Goal: Register for event/course

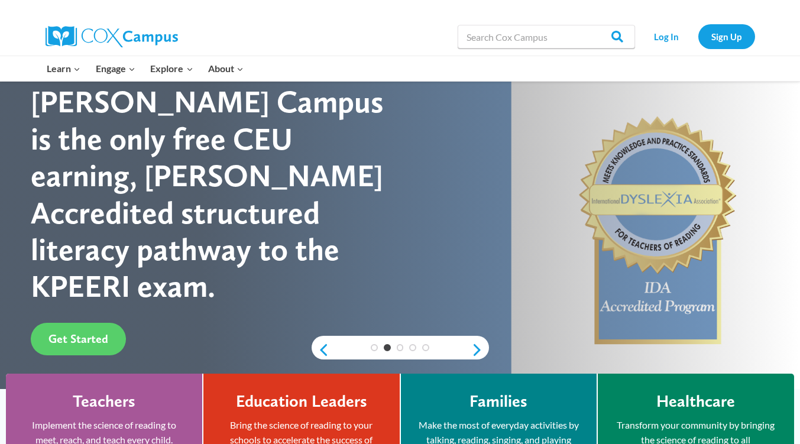
scroll to position [59, 0]
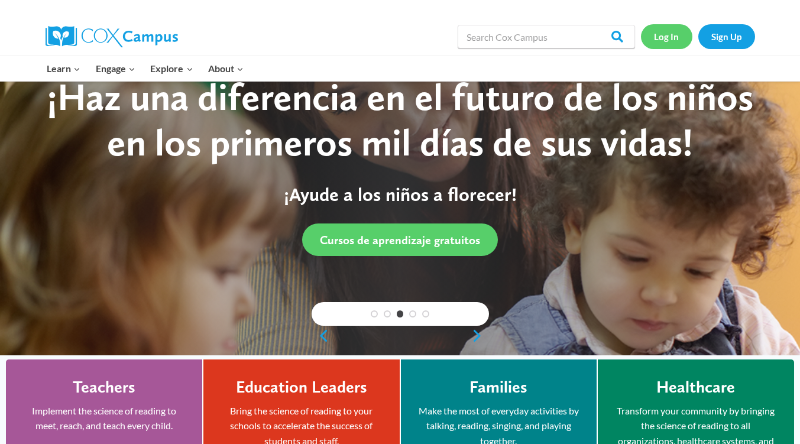
click at [661, 40] on link "Log In" at bounding box center [666, 36] width 51 height 24
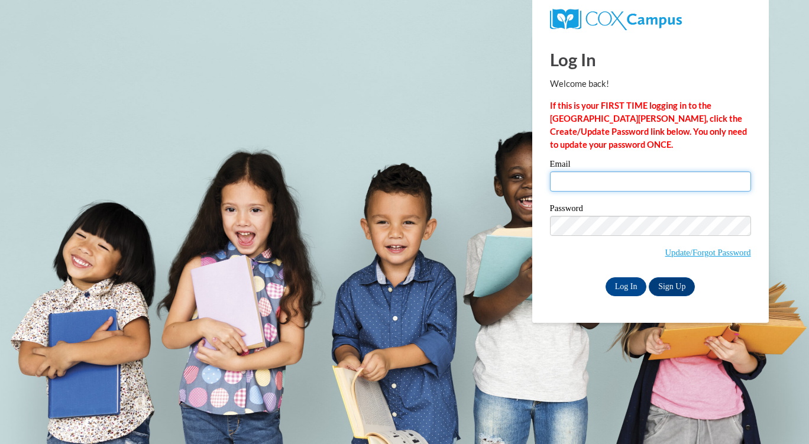
click at [599, 192] on input "Email" at bounding box center [650, 182] width 201 height 20
click at [579, 177] on input "Email" at bounding box center [650, 182] width 201 height 20
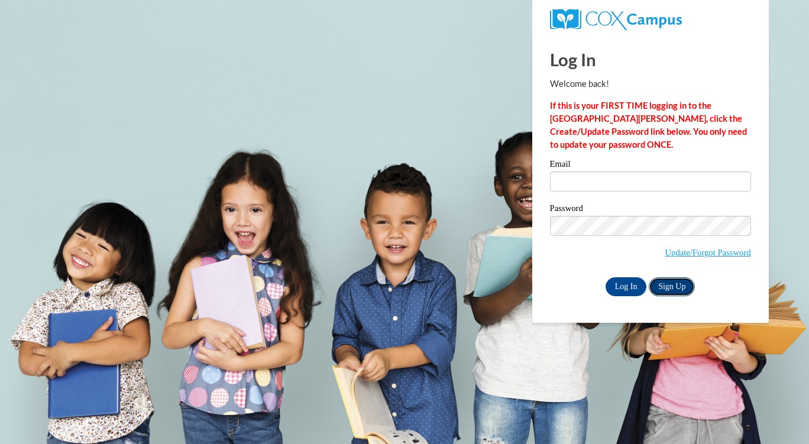
click at [666, 287] on link "Sign Up" at bounding box center [672, 286] width 46 height 19
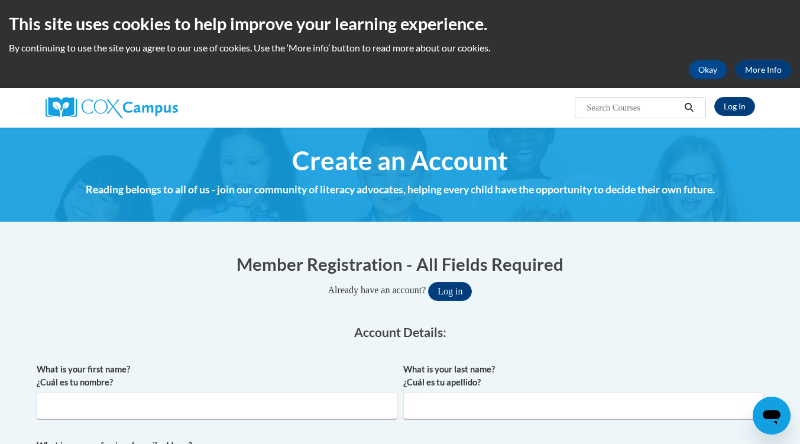
scroll to position [296, 0]
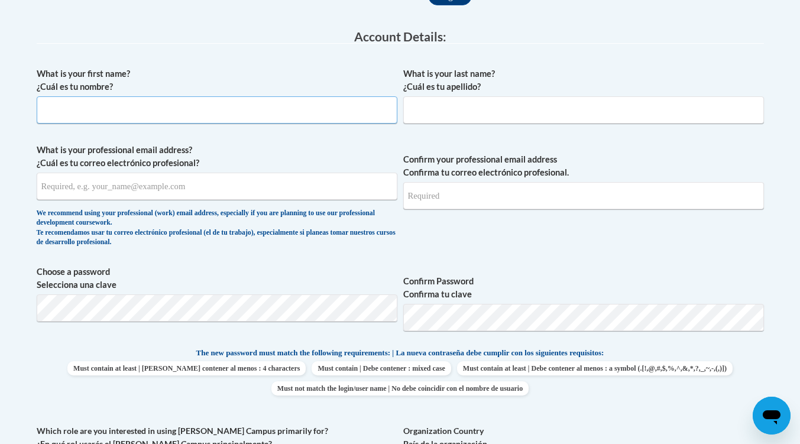
click at [135, 120] on input "What is your first name? ¿Cuál es tu nombre?" at bounding box center [217, 109] width 361 height 27
type input "F"
type input "[PERSON_NAME]"
click at [470, 117] on input "oli" at bounding box center [583, 109] width 361 height 27
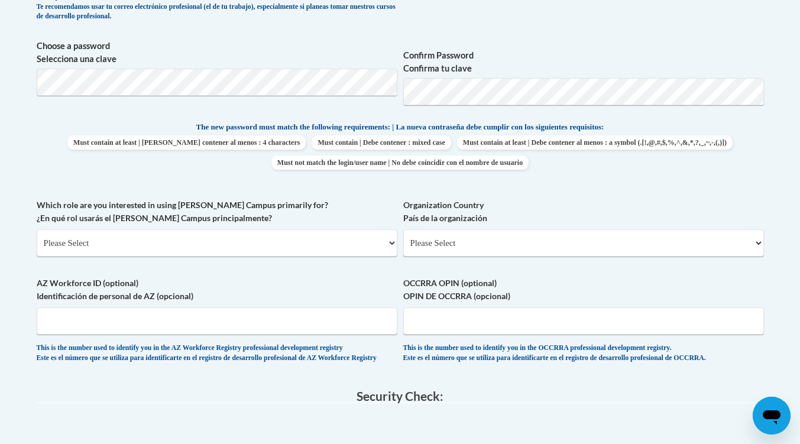
scroll to position [651, 0]
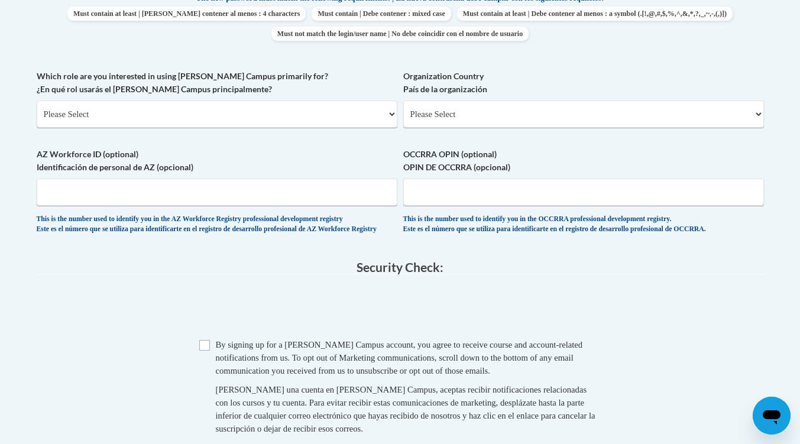
type input "oli Se"
click at [461, 117] on select "Please Select [GEOGRAPHIC_DATA] | [GEOGRAPHIC_DATA] Outside of [GEOGRAPHIC_DATA…" at bounding box center [583, 114] width 361 height 27
select select "ad49bcad-a171-4b2e-b99c-48b446064914"
click at [403, 101] on select "Please Select United States | Estados Unidos Outside of the United States | Fue…" at bounding box center [583, 114] width 361 height 27
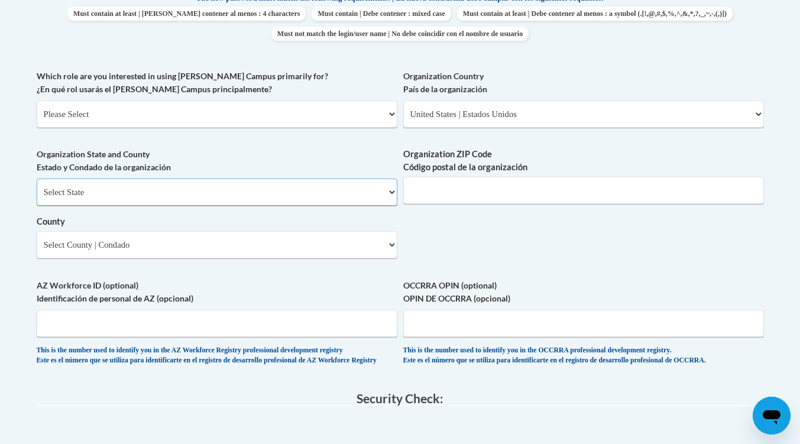
click at [348, 188] on select "Select State Alabama Alaska Arizona Arkansas California Colorado Connecticut De…" at bounding box center [217, 192] width 361 height 27
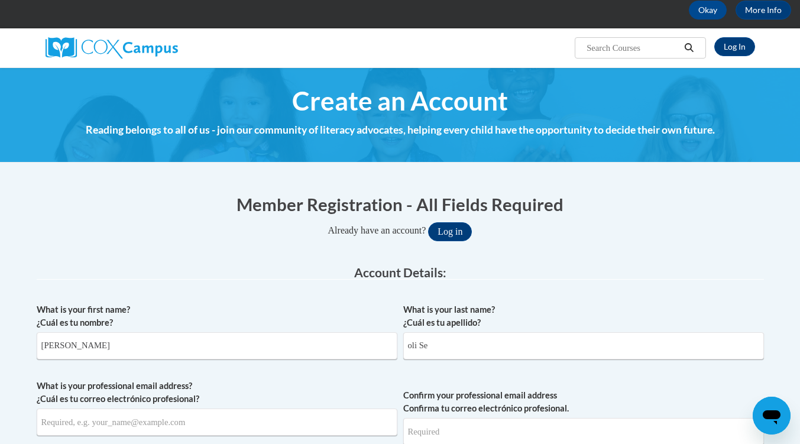
scroll to position [0, 0]
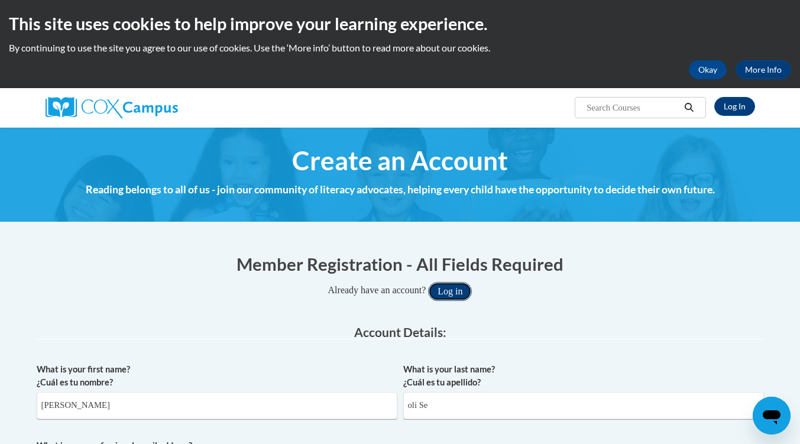
click at [451, 291] on button "Log in" at bounding box center [450, 291] width 44 height 19
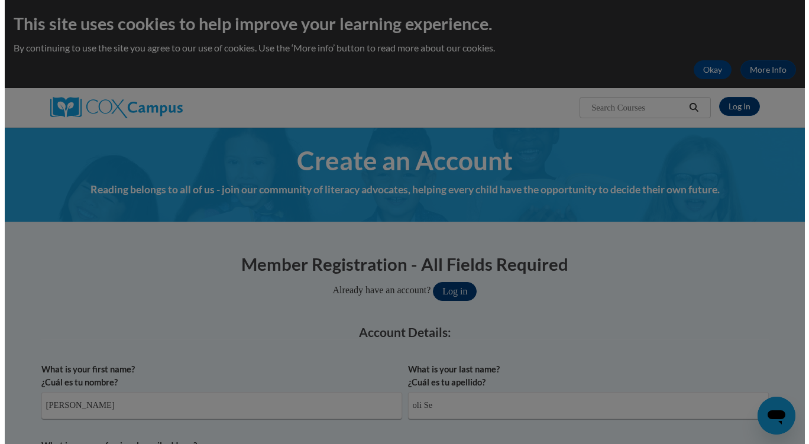
scroll to position [51, 0]
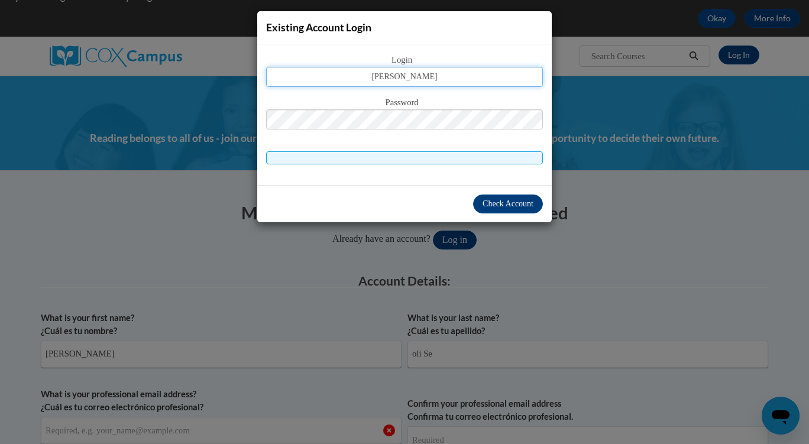
click at [433, 231] on button "Log in" at bounding box center [455, 240] width 44 height 19
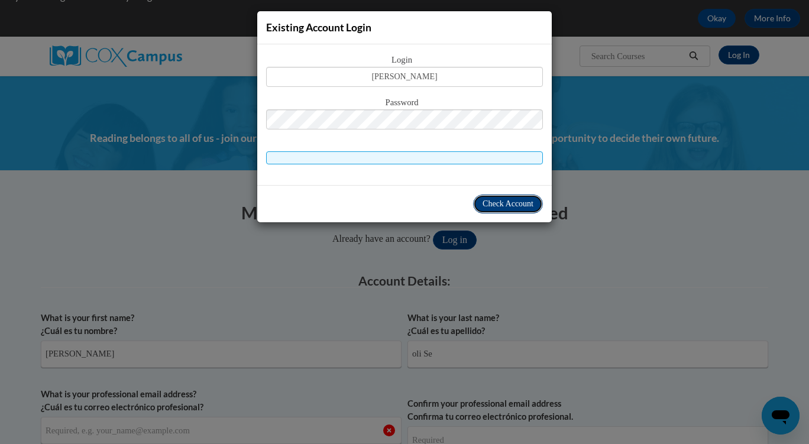
click at [505, 206] on span "Check Account" at bounding box center [508, 203] width 51 height 9
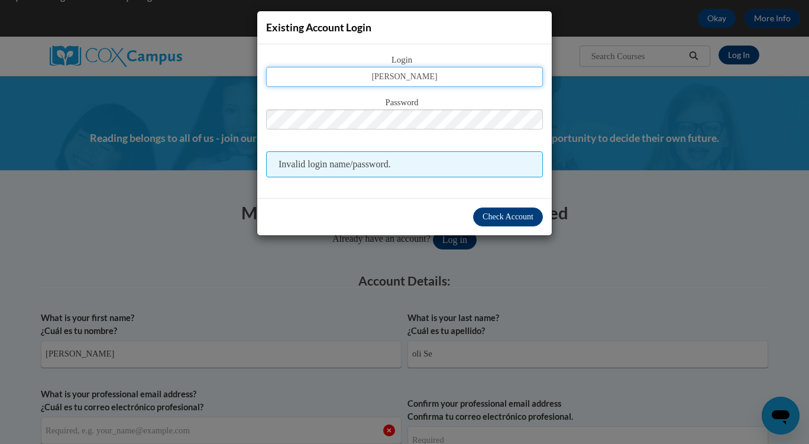
click at [421, 79] on input "lee" at bounding box center [404, 77] width 277 height 20
type input "Lee_oliver18@yahoo.com"
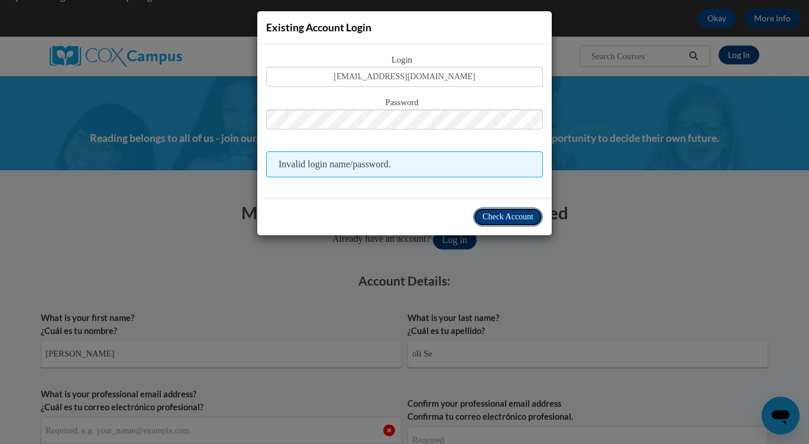
click at [509, 219] on span "Check Account" at bounding box center [508, 216] width 51 height 9
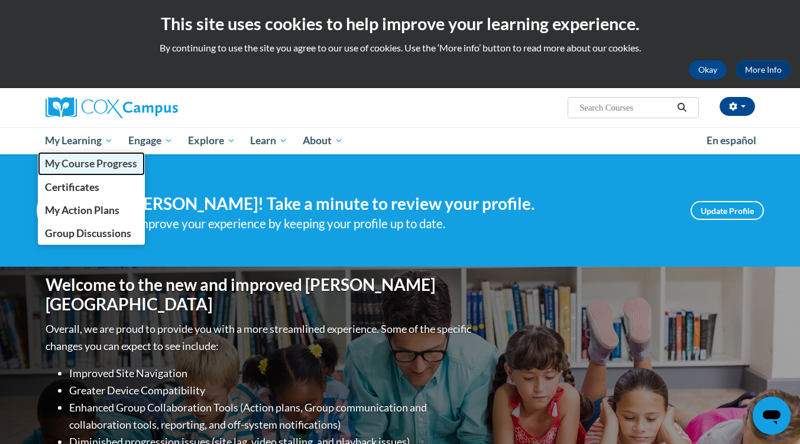
click at [91, 163] on span "My Course Progress" at bounding box center [91, 163] width 92 height 12
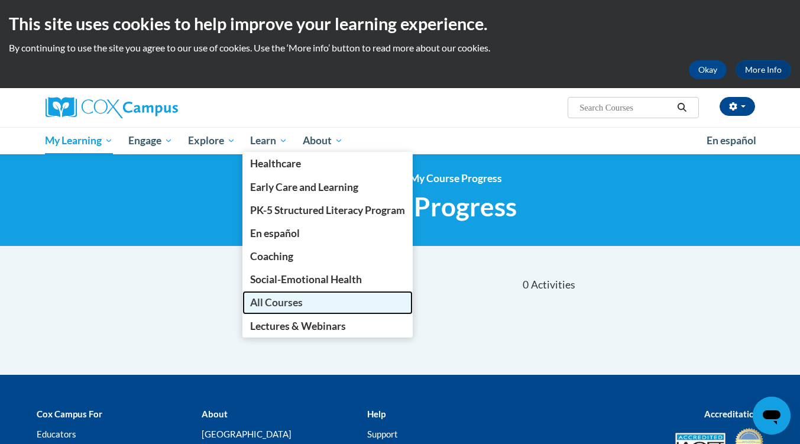
click at [291, 298] on span "All Courses" at bounding box center [276, 302] width 53 height 12
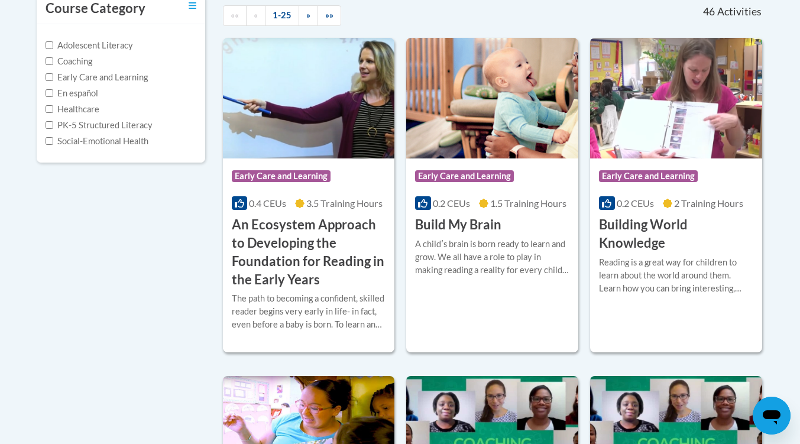
scroll to position [296, 0]
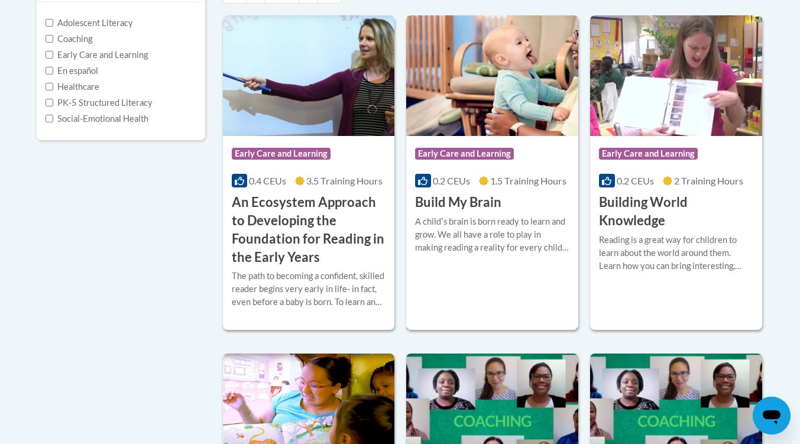
click at [497, 207] on h3 "Build My Brain" at bounding box center [458, 202] width 86 height 18
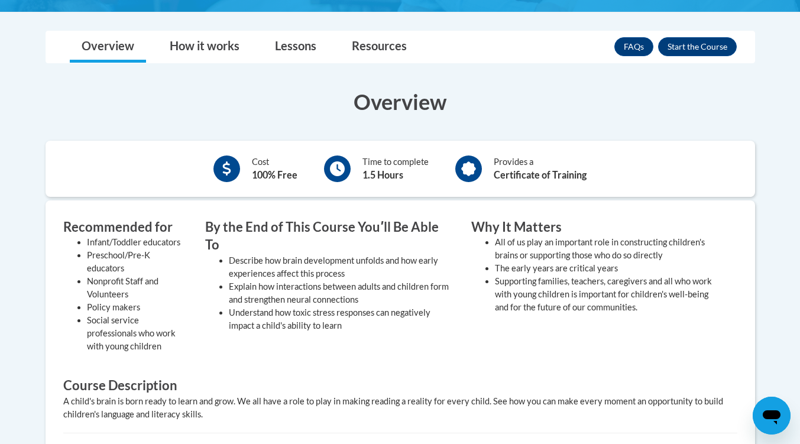
scroll to position [237, 0]
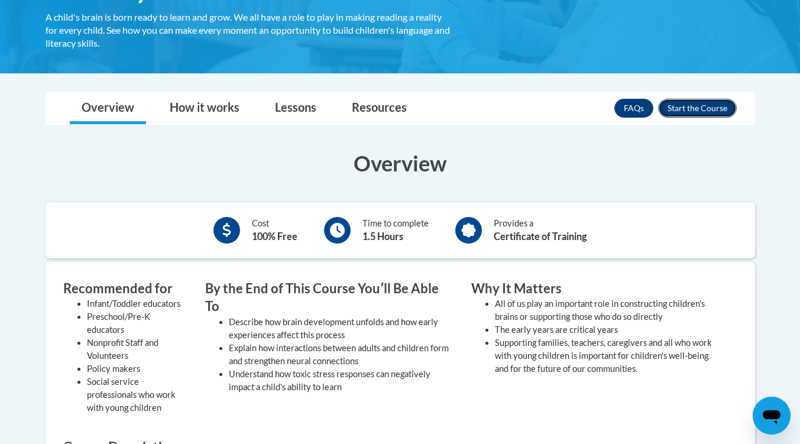
click at [694, 112] on button "Enroll" at bounding box center [697, 108] width 79 height 19
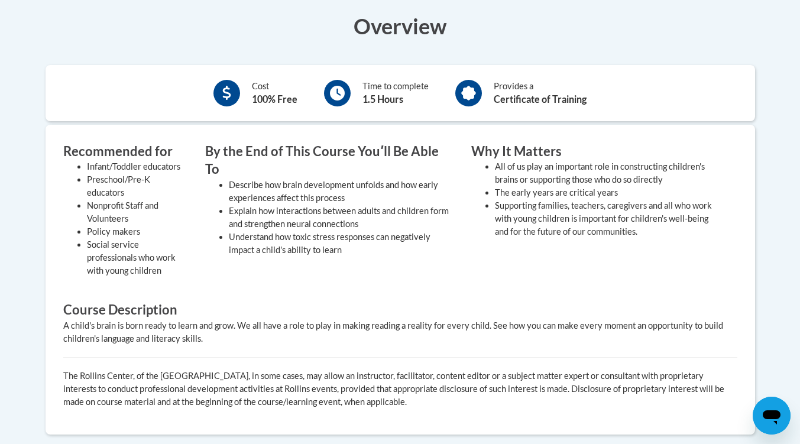
scroll to position [414, 0]
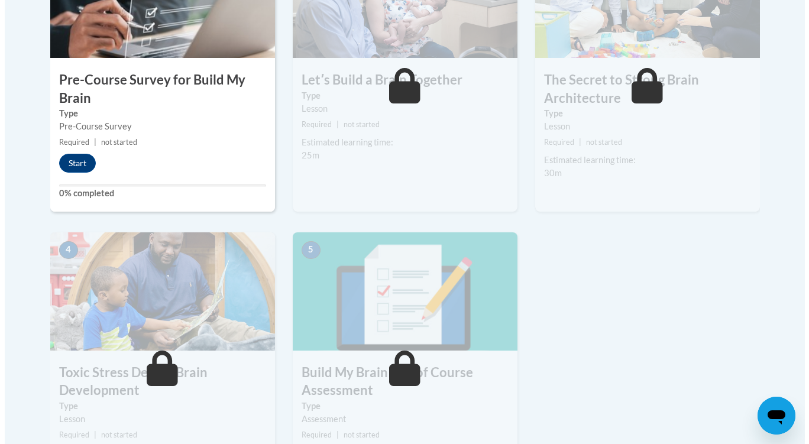
scroll to position [532, 0]
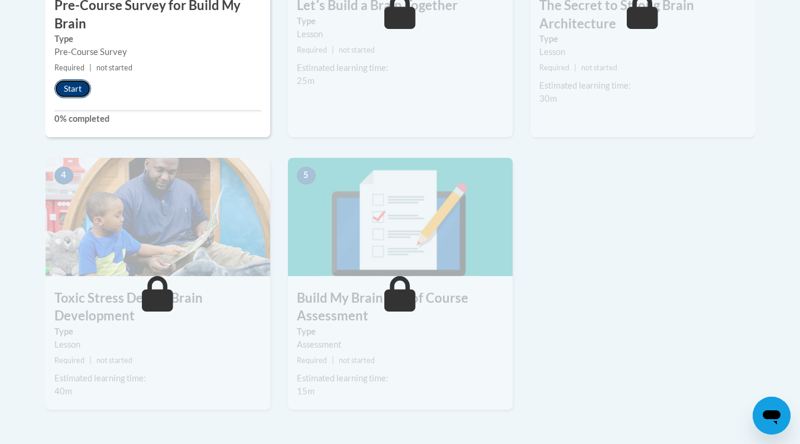
click at [64, 82] on button "Start" at bounding box center [72, 88] width 37 height 19
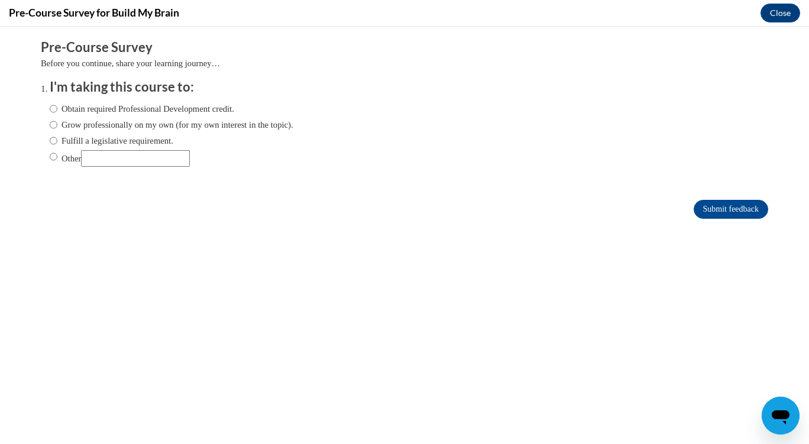
scroll to position [0, 0]
click at [201, 111] on label "Obtain required Professional Development credit." at bounding box center [142, 108] width 185 height 13
click at [57, 111] on input "Obtain required Professional Development credit." at bounding box center [54, 108] width 8 height 13
radio input "true"
click at [704, 203] on input "Submit feedback" at bounding box center [731, 209] width 75 height 19
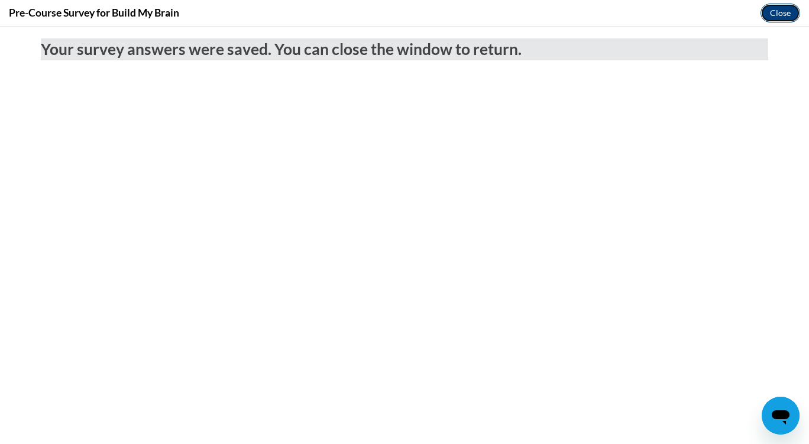
click at [776, 13] on button "Close" at bounding box center [781, 13] width 40 height 19
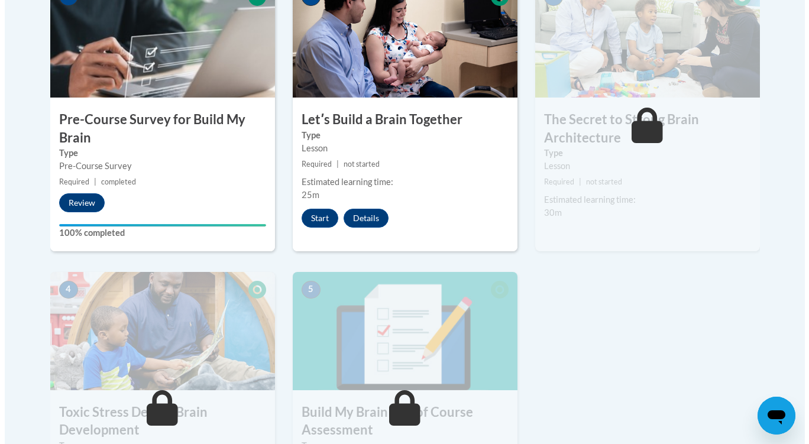
scroll to position [473, 0]
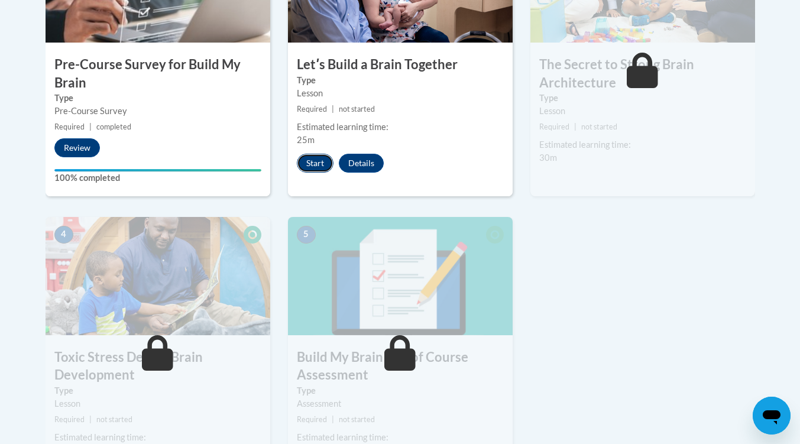
click at [320, 171] on button "Start" at bounding box center [315, 163] width 37 height 19
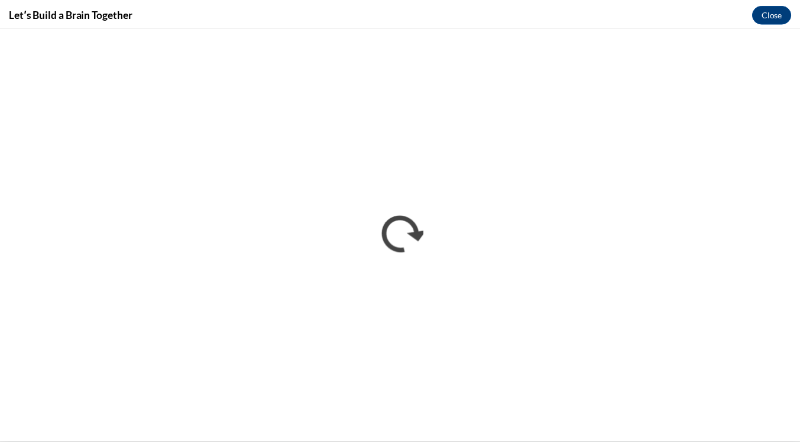
scroll to position [0, 0]
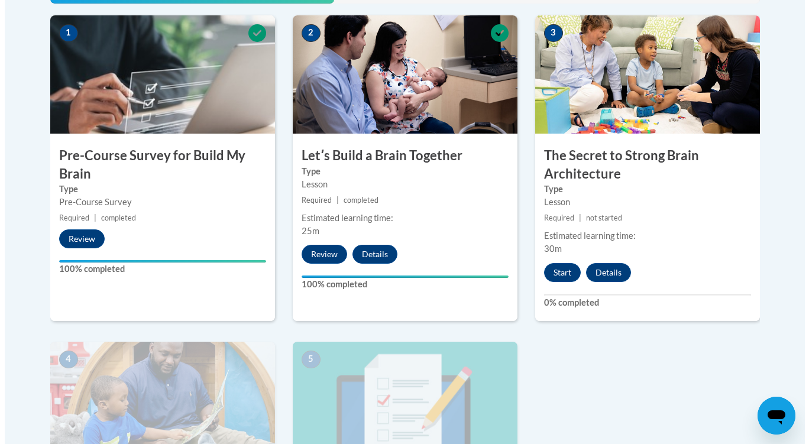
scroll to position [382, 0]
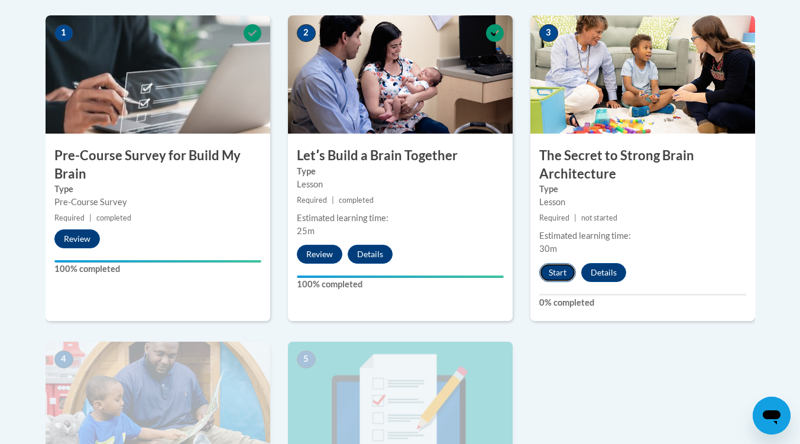
click at [561, 266] on button "Start" at bounding box center [557, 272] width 37 height 19
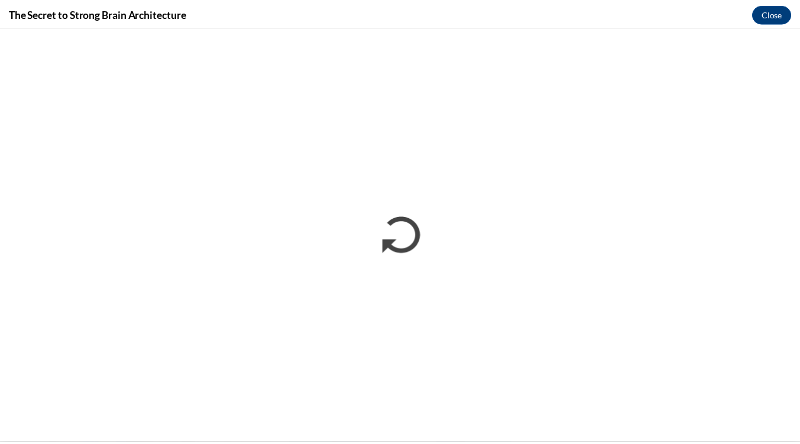
scroll to position [0, 0]
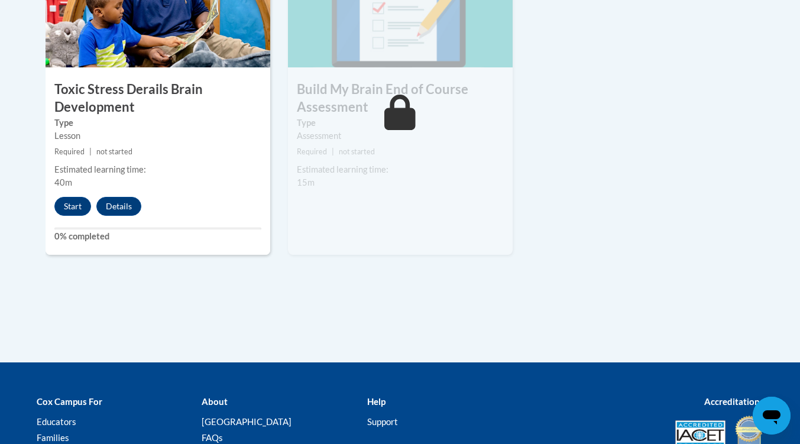
scroll to position [874, 0]
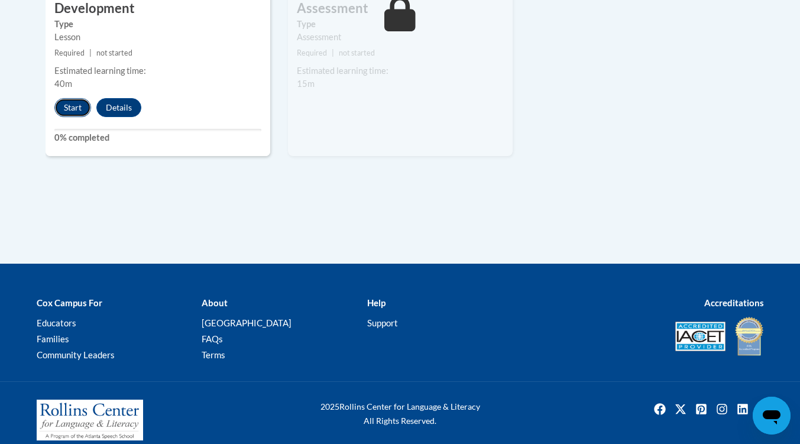
click at [80, 102] on button "Start" at bounding box center [72, 107] width 37 height 19
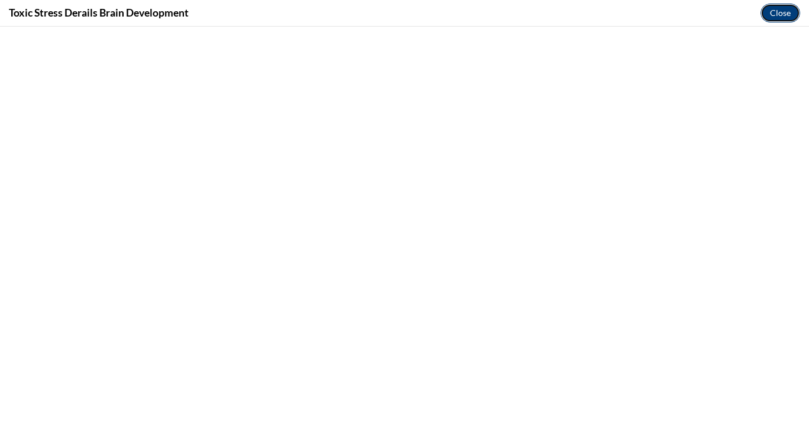
click at [788, 18] on button "Close" at bounding box center [781, 13] width 40 height 19
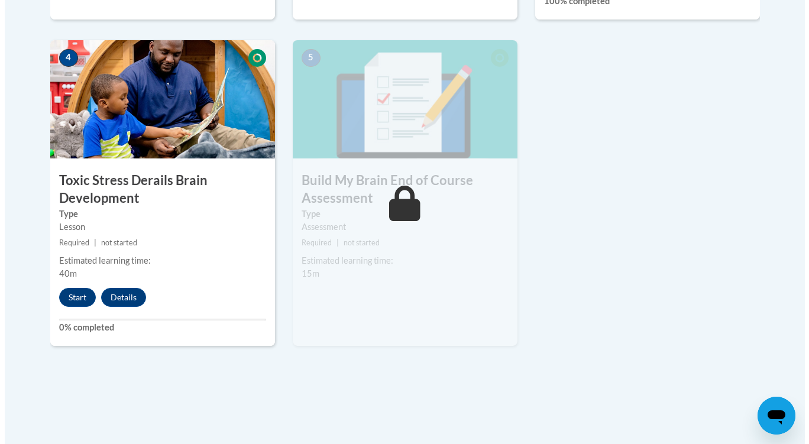
scroll to position [696, 0]
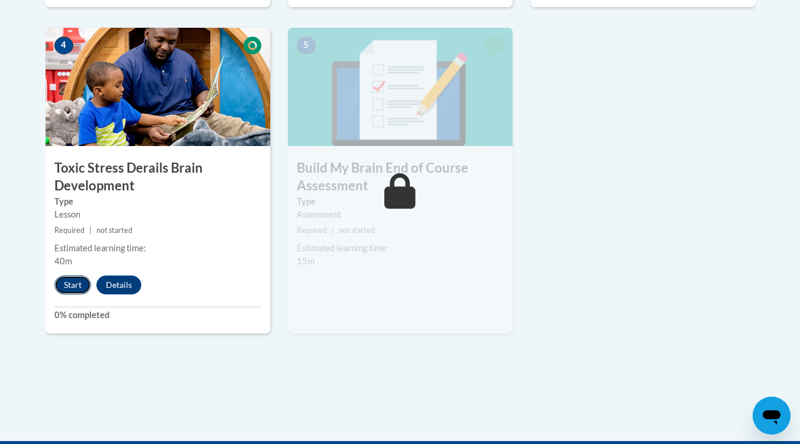
click at [83, 289] on button "Start" at bounding box center [72, 285] width 37 height 19
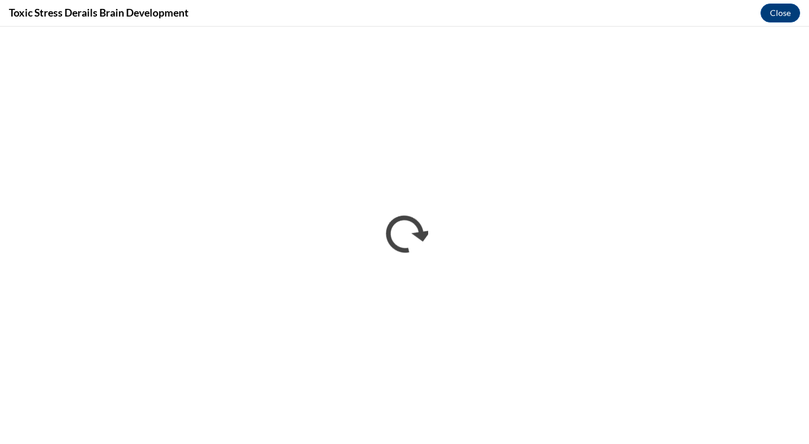
scroll to position [0, 0]
